Goal: Check status: Check status

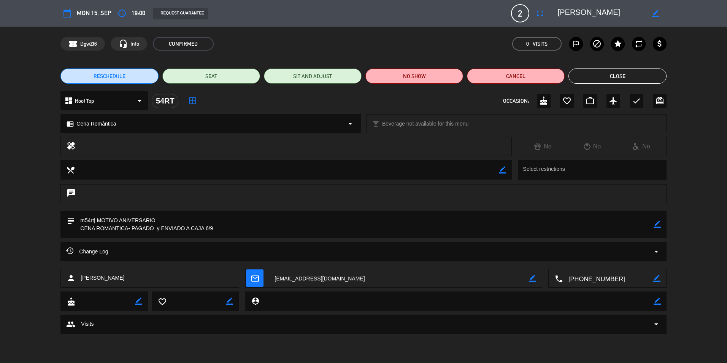
click at [584, 71] on button "Close" at bounding box center [617, 75] width 98 height 15
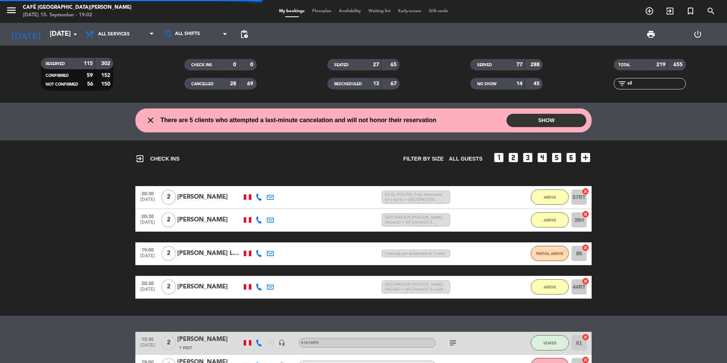
drag, startPoint x: 654, startPoint y: 81, endPoint x: 546, endPoint y: 81, distance: 108.3
click at [546, 81] on div "RESERVED 115 302 CONFIRMED 59 152 NOT CONFIRMED 56 150 CHECK INS 0 0 CANCELLED …" at bounding box center [363, 74] width 727 height 42
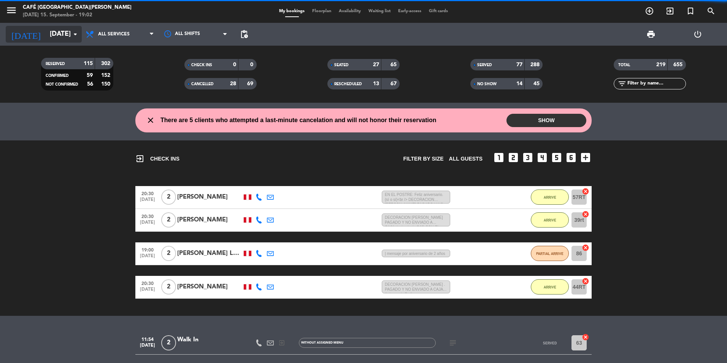
click at [78, 32] on icon "arrow_drop_down" at bounding box center [75, 34] width 9 height 9
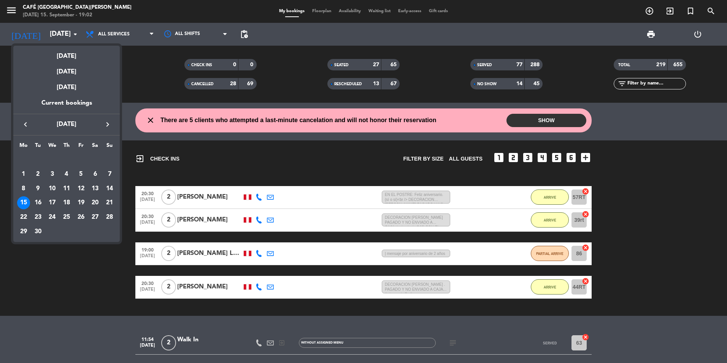
click at [107, 125] on icon "keyboard_arrow_right" at bounding box center [107, 124] width 9 height 9
click at [94, 190] on div "11" at bounding box center [95, 188] width 13 height 13
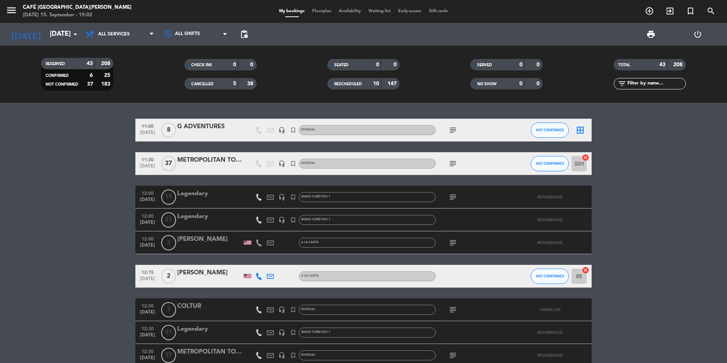
click at [639, 84] on input "text" at bounding box center [655, 83] width 59 height 8
click at [199, 128] on div "G ADVENTURES" at bounding box center [209, 127] width 65 height 10
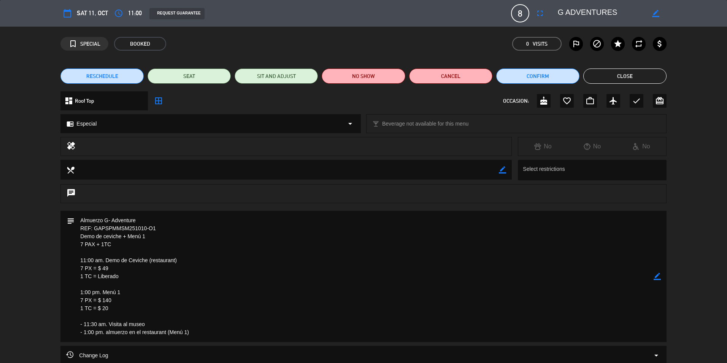
click at [652, 78] on button "Close" at bounding box center [624, 75] width 83 height 15
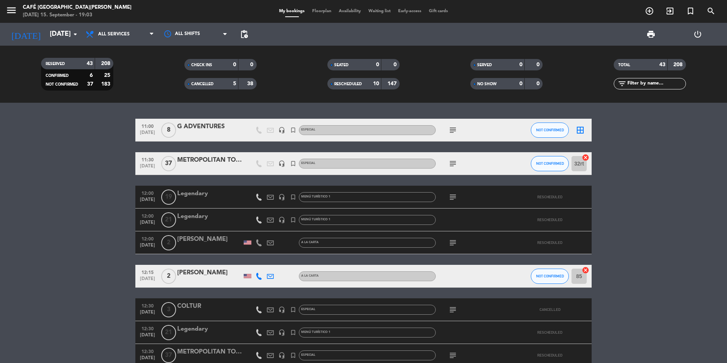
click at [45, 25] on div "[DATE] [DATE] arrow_drop_down" at bounding box center [44, 34] width 76 height 23
click at [52, 35] on input "[DATE]" at bounding box center [90, 34] width 88 height 15
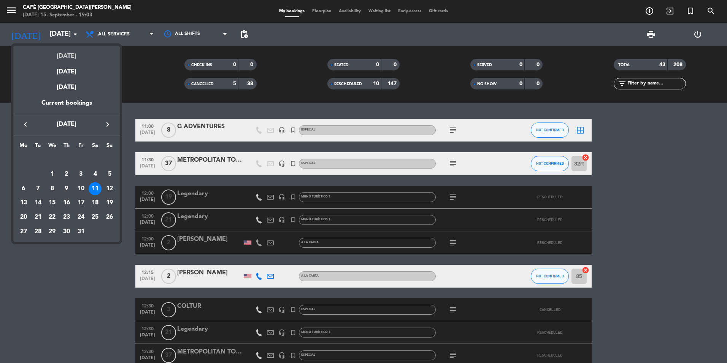
click at [65, 52] on div "[DATE]" at bounding box center [66, 54] width 106 height 16
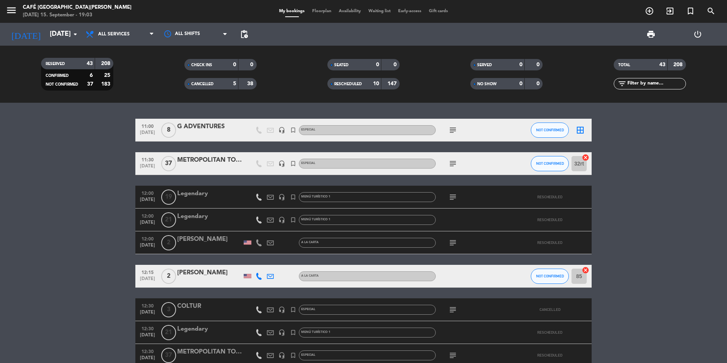
type input "[DATE]"
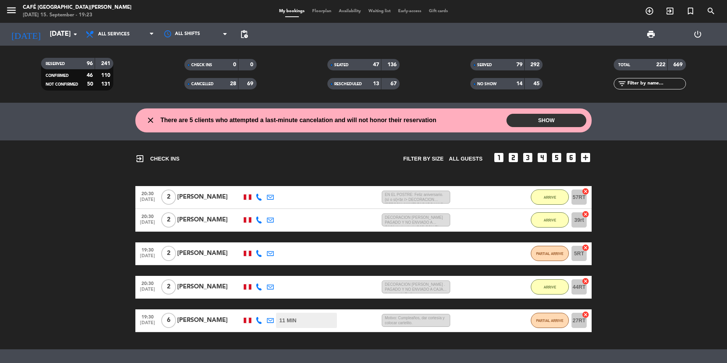
click at [648, 83] on input "text" at bounding box center [655, 83] width 59 height 8
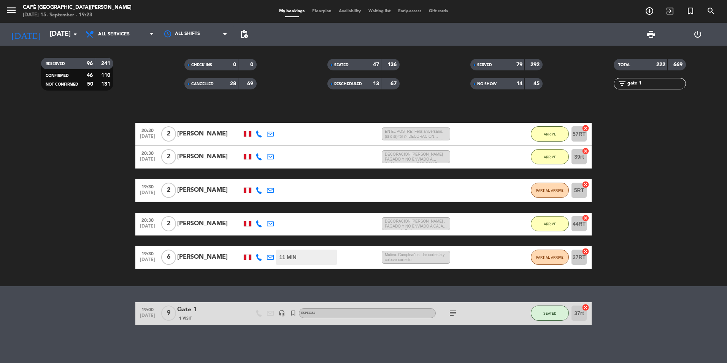
type input "gate 1"
click at [207, 315] on div "1 Visit" at bounding box center [209, 318] width 65 height 6
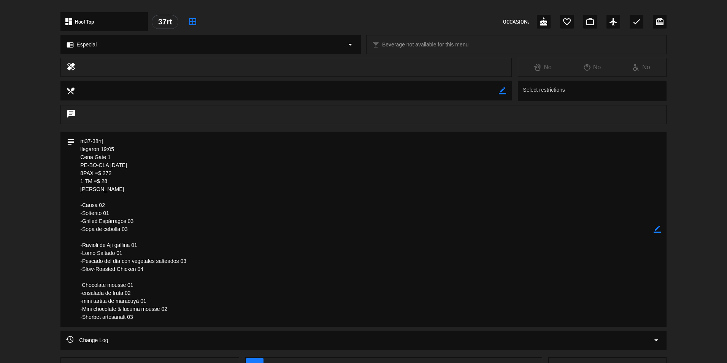
scroll to position [228, 0]
